Goal: Task Accomplishment & Management: Manage account settings

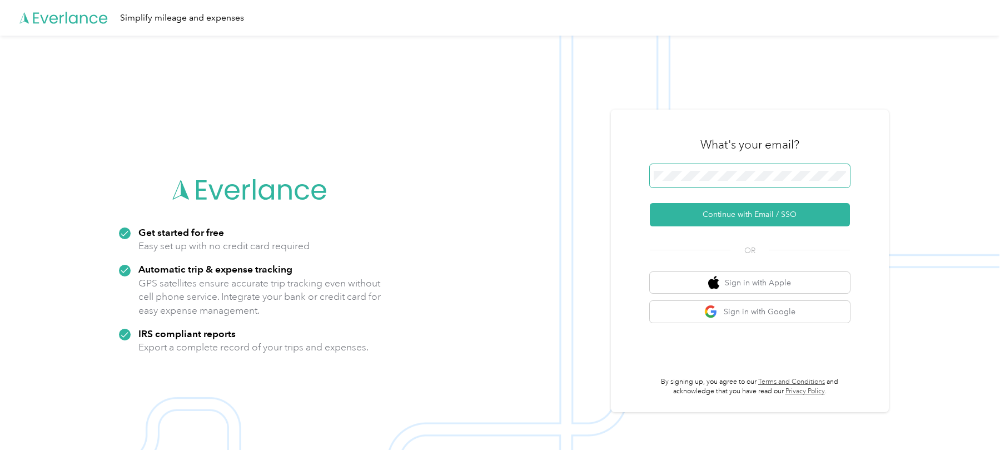
click at [701, 170] on span at bounding box center [750, 175] width 200 height 23
click at [686, 211] on button "Continue with Email / SSO" at bounding box center [750, 214] width 200 height 23
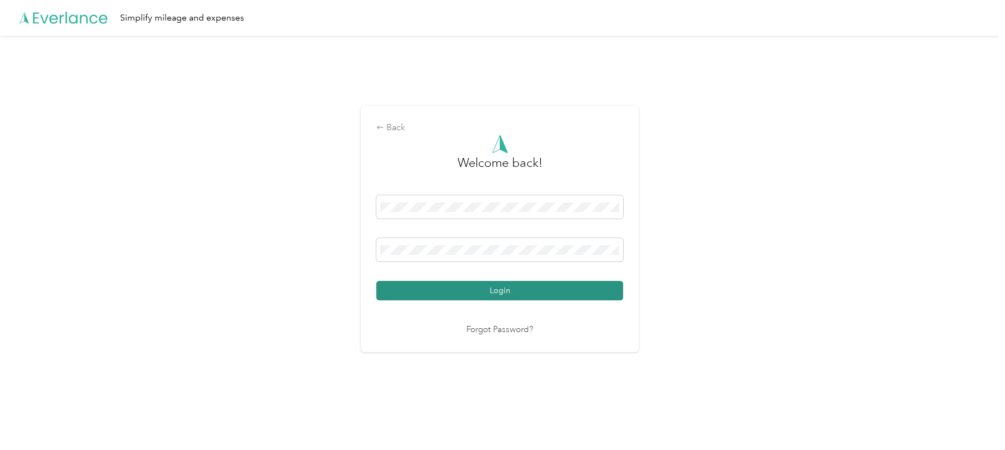
click at [433, 288] on button "Login" at bounding box center [499, 290] width 247 height 19
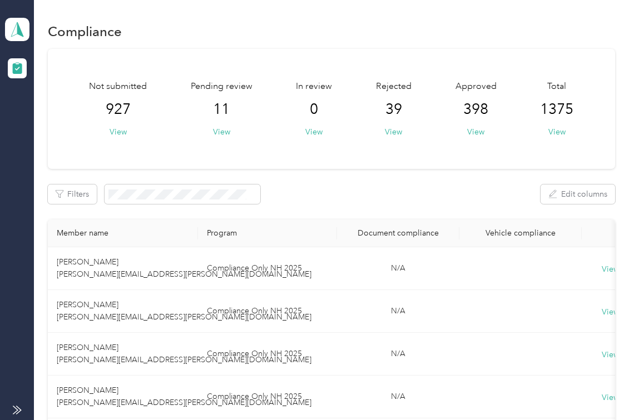
click at [279, 203] on div "Filters Edit columns" at bounding box center [331, 194] width 567 height 19
drag, startPoint x: 348, startPoint y: 176, endPoint x: 74, endPoint y: 69, distance: 293.5
click at [21, 24] on icon at bounding box center [17, 30] width 17 height 16
click at [47, 112] on div "Log out" at bounding box center [35, 117] width 43 height 12
